Goal: Task Accomplishment & Management: Use online tool/utility

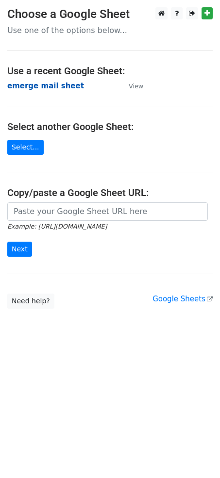
click at [49, 83] on strong "emerge mail sheet" at bounding box center [45, 85] width 77 height 9
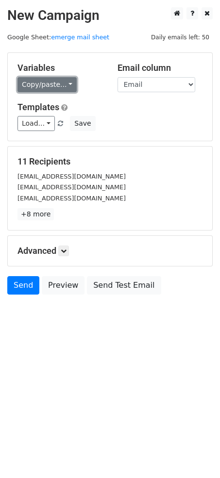
click at [65, 87] on link "Copy/paste..." at bounding box center [46, 84] width 59 height 15
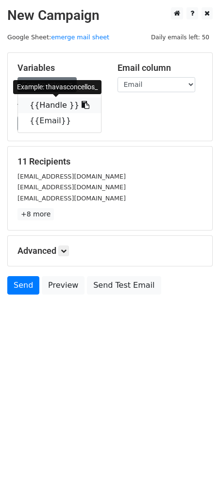
click at [81, 105] on icon at bounding box center [85, 105] width 8 height 8
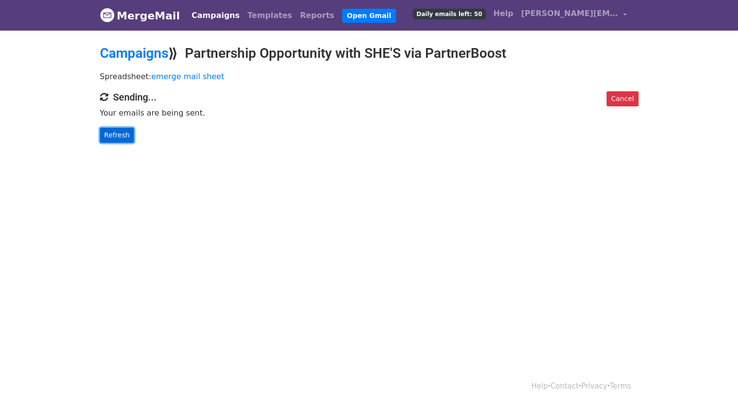
click at [122, 138] on link "Refresh" at bounding box center [117, 135] width 34 height 15
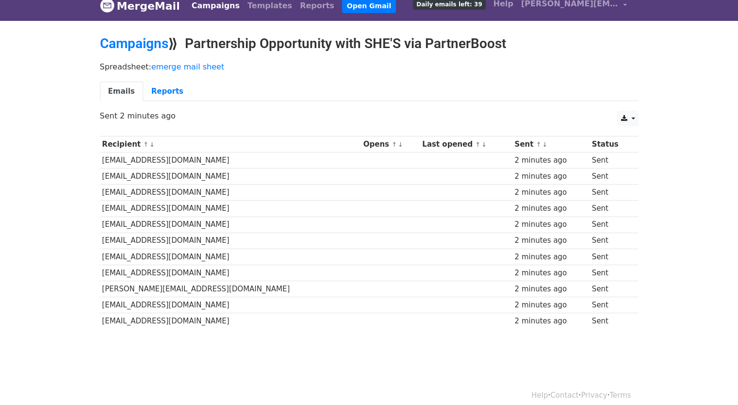
scroll to position [18, 0]
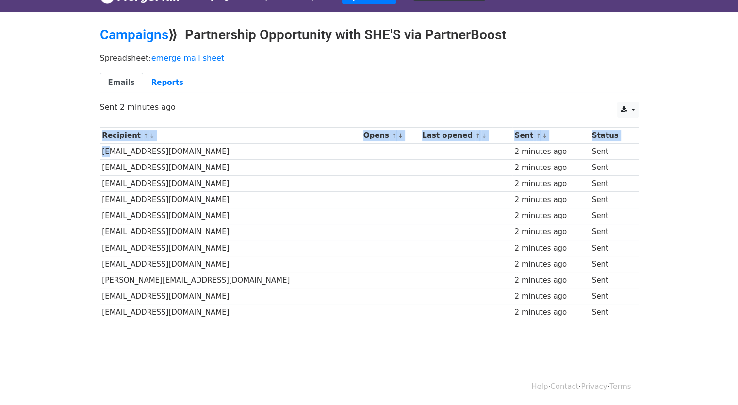
drag, startPoint x: 89, startPoint y: 148, endPoint x: 104, endPoint y: 152, distance: 14.9
click at [104, 152] on body "MergeMail Campaigns Templates Reports Open Gmail Daily emails left: 39 Help tin…" at bounding box center [369, 174] width 738 height 385
drag, startPoint x: 101, startPoint y: 162, endPoint x: 121, endPoint y: 165, distance: 20.0
click at [121, 165] on td "gabychle77@gmail.com" at bounding box center [230, 168] width 261 height 16
drag, startPoint x: 107, startPoint y: 177, endPoint x: 118, endPoint y: 183, distance: 13.0
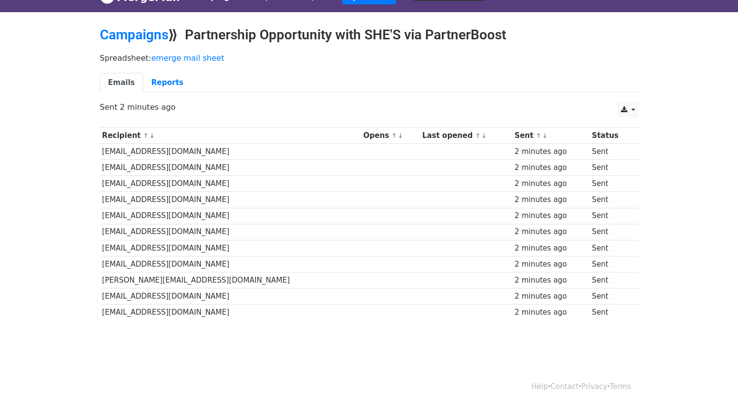
click at [118, 182] on td "hannahdlyter@gmail.com" at bounding box center [230, 184] width 261 height 16
drag, startPoint x: 113, startPoint y: 196, endPoint x: 122, endPoint y: 202, distance: 11.3
click at [122, 202] on td "alexbenoitugc@gmail.com" at bounding box center [230, 200] width 261 height 16
drag, startPoint x: 117, startPoint y: 217, endPoint x: 124, endPoint y: 226, distance: 11.4
click at [126, 221] on td "steph@stuffstephshares.com" at bounding box center [230, 216] width 261 height 16
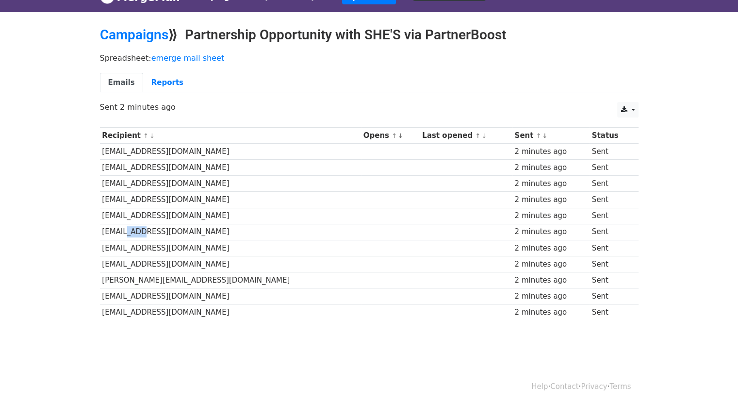
drag, startPoint x: 123, startPoint y: 229, endPoint x: 132, endPoint y: 247, distance: 20.2
click at [137, 236] on td "stephcelestlo@gmail.com" at bounding box center [230, 232] width 261 height 16
drag, startPoint x: 132, startPoint y: 248, endPoint x: 144, endPoint y: 254, distance: 13.0
click at [144, 253] on td "kvicks97@gmail.com" at bounding box center [230, 248] width 261 height 16
drag, startPoint x: 139, startPoint y: 264, endPoint x: 151, endPoint y: 271, distance: 13.7
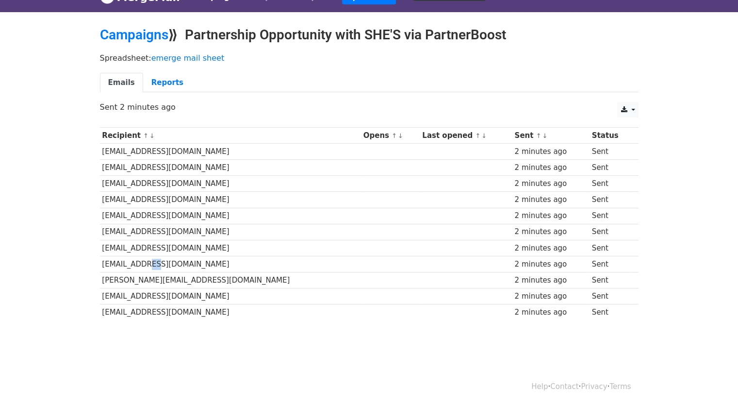
click at [151, 271] on tbody "Recipient ↑ ↓ Opens ↑ ↓ Last opened ↑ ↓ Sent ↑ ↓ Status collabsbythais@gmail.co…" at bounding box center [369, 224] width 538 height 193
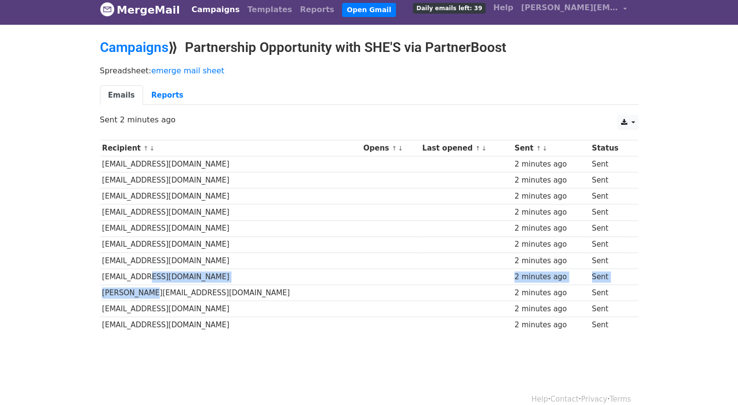
scroll to position [0, 0]
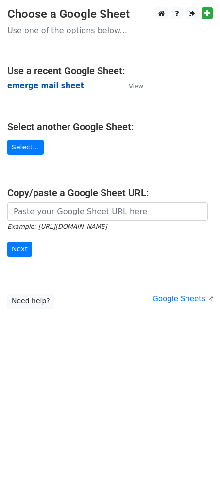
click at [26, 88] on strong "emerge mail sheet" at bounding box center [45, 85] width 77 height 9
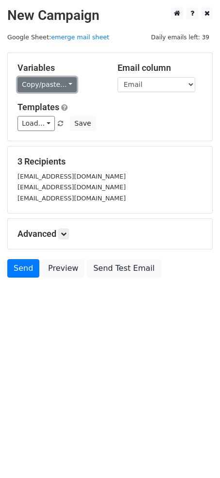
click at [65, 83] on link "Copy/paste..." at bounding box center [46, 84] width 59 height 15
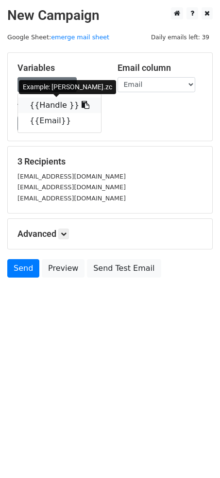
click at [81, 102] on icon at bounding box center [85, 105] width 8 height 8
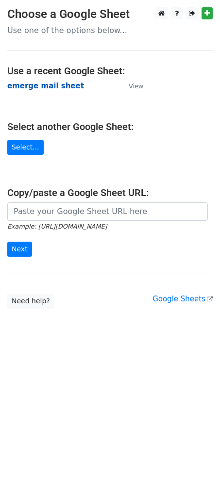
click at [28, 89] on strong "emerge mail sheet" at bounding box center [45, 85] width 77 height 9
click at [33, 86] on strong "emerge mail sheet" at bounding box center [45, 85] width 77 height 9
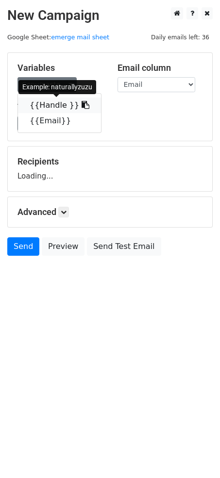
click at [81, 104] on icon at bounding box center [85, 105] width 8 height 8
